Goal: Navigation & Orientation: Find specific page/section

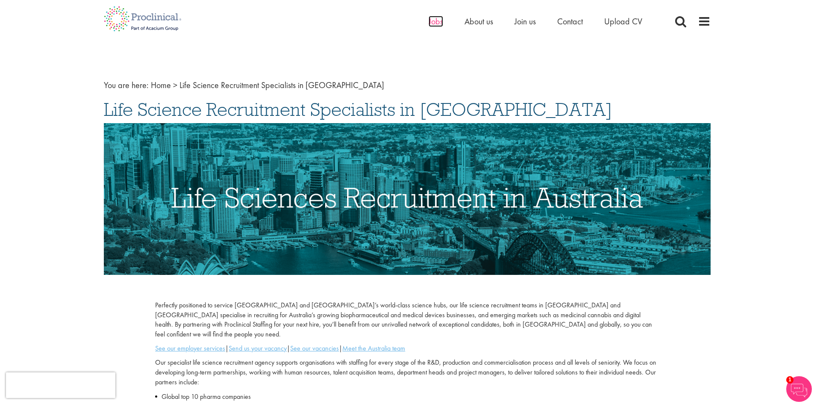
click at [437, 20] on span "Jobs" at bounding box center [436, 21] width 15 height 11
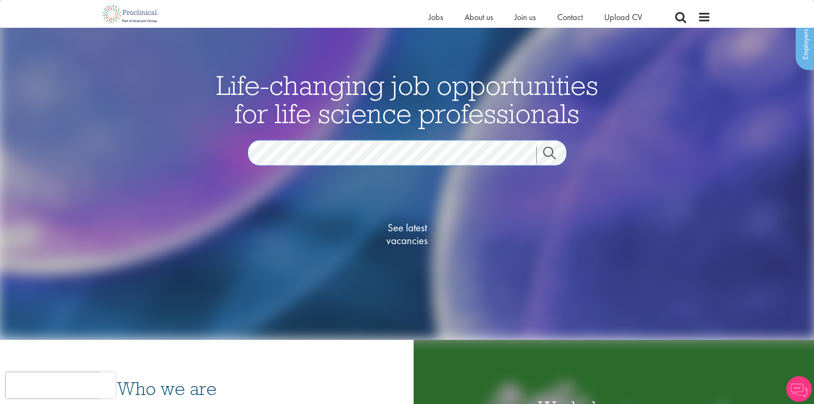
scroll to position [128, 0]
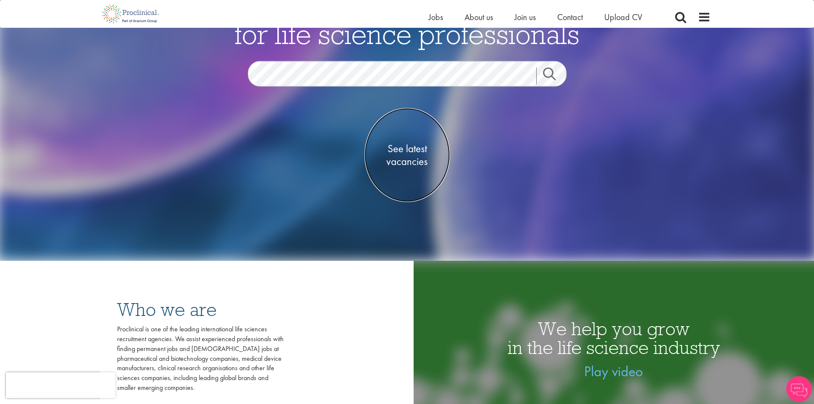
click at [409, 155] on span "See latest vacancies" at bounding box center [407, 155] width 85 height 26
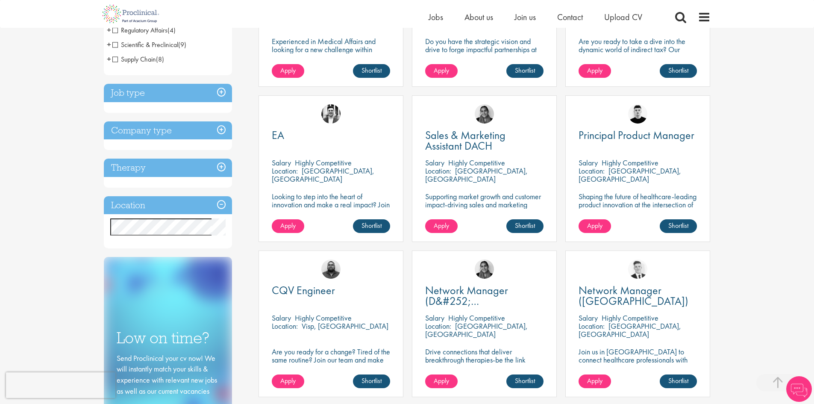
scroll to position [256, 0]
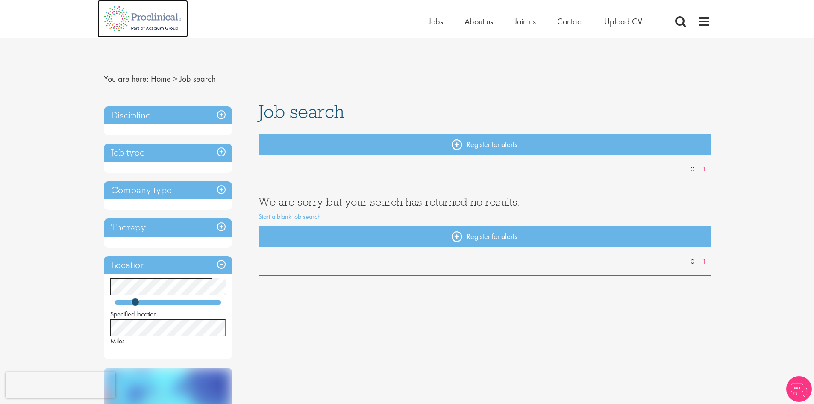
click at [101, 16] on img at bounding box center [142, 19] width 91 height 38
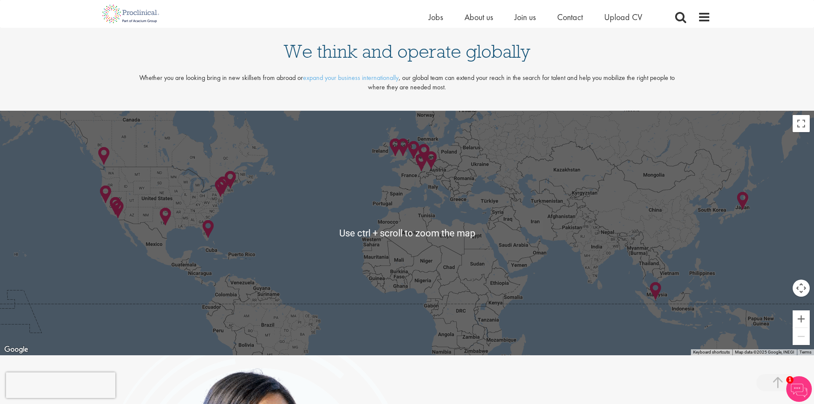
scroll to position [1923, 0]
